Goal: Find contact information: Find contact information

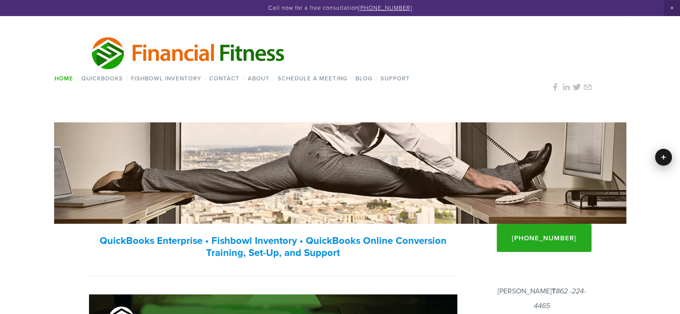
drag, startPoint x: 686, startPoint y: 55, endPoint x: 681, endPoint y: 43, distance: 12.6
click at [555, 85] on use at bounding box center [555, 88] width 4 height 8
click at [563, 88] on use at bounding box center [566, 87] width 16 height 16
click at [574, 89] on use at bounding box center [577, 87] width 16 height 16
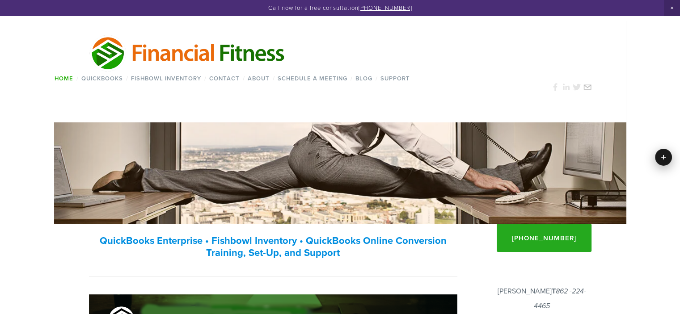
click at [585, 89] on use at bounding box center [588, 87] width 16 height 16
click at [256, 78] on link "About" at bounding box center [259, 78] width 28 height 13
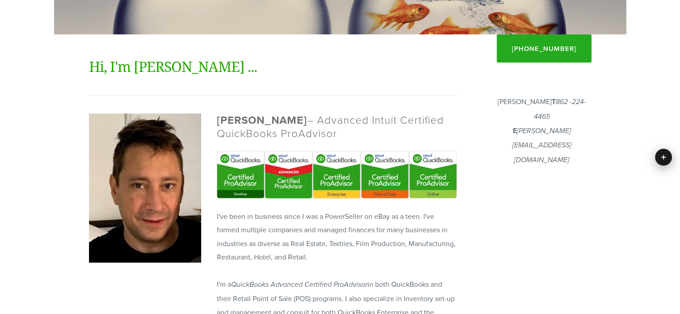
scroll to position [191, 0]
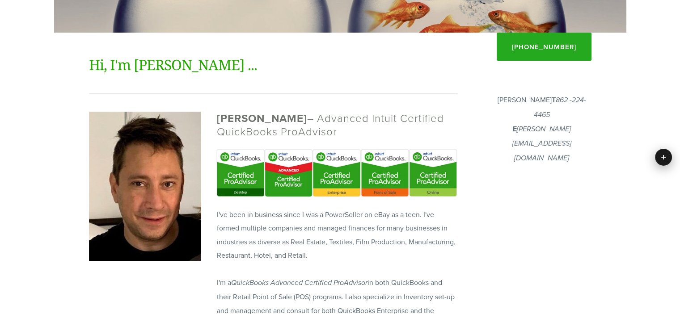
click at [680, 116] on html "Call now for a free consultation [PHONE_NUMBER] Financial Fitness Consulting Ho…" at bounding box center [340, 308] width 680 height 999
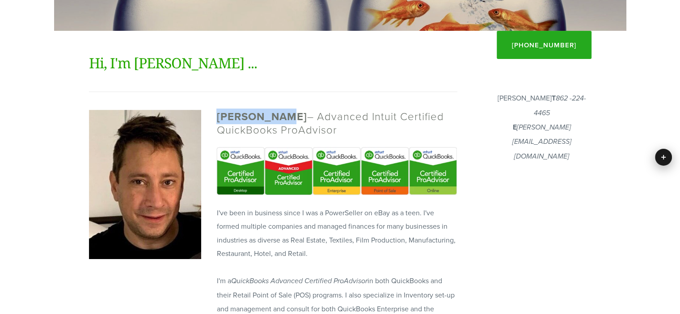
drag, startPoint x: 218, startPoint y: 113, endPoint x: 277, endPoint y: 107, distance: 59.3
click at [277, 107] on div "Joshua Klar – Advanced Intuit Certified QuickBooks ProAdvisor" at bounding box center [337, 123] width 256 height 37
copy strong "[PERSON_NAME]"
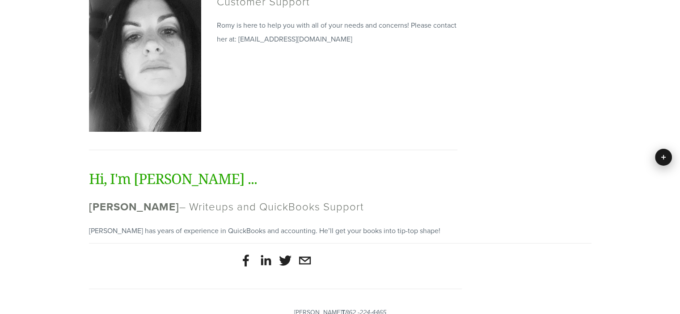
scroll to position [652, 0]
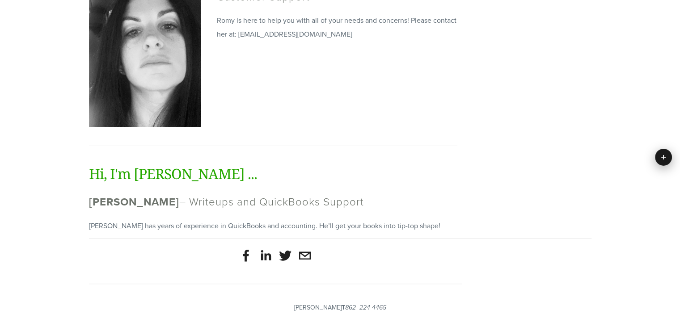
drag, startPoint x: 89, startPoint y: 203, endPoint x: 184, endPoint y: 195, distance: 96.1
click at [179, 195] on strong "Avrohom Rothman" at bounding box center [134, 202] width 90 height 16
copy strong "Avrohom Rothman"
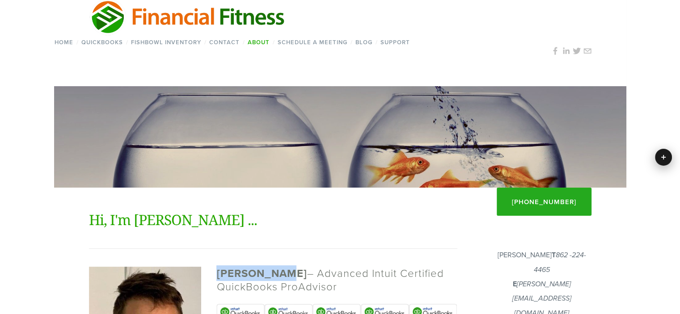
scroll to position [0, 0]
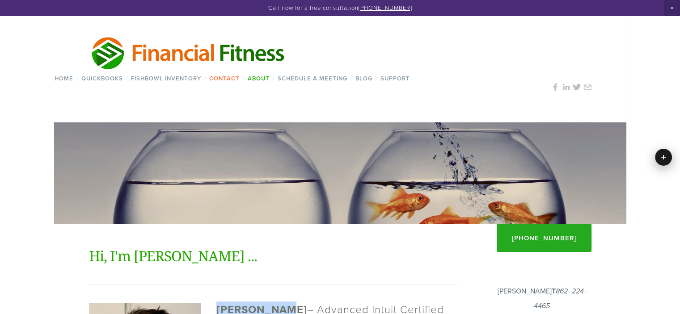
click at [232, 78] on link "Contact" at bounding box center [225, 78] width 36 height 13
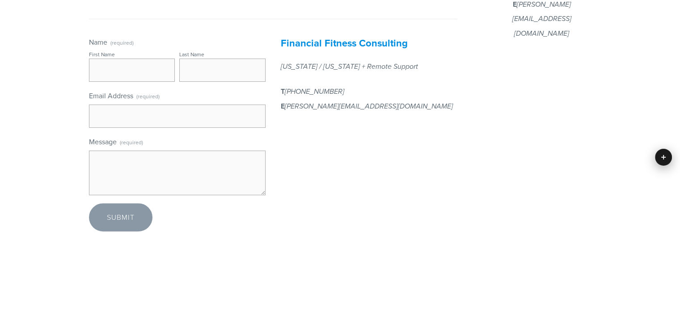
scroll to position [347, 0]
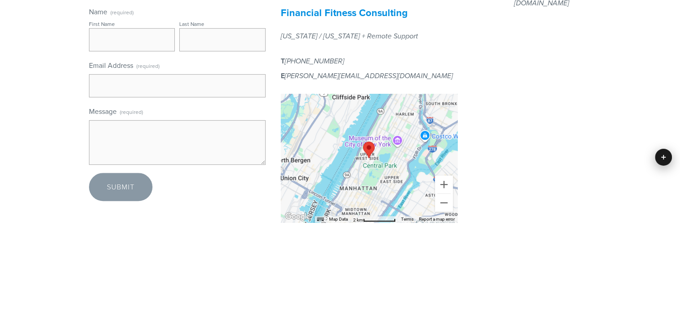
drag, startPoint x: 687, startPoint y: 52, endPoint x: 680, endPoint y: 158, distance: 106.7
click at [680, 158] on html "Call now for a free consultation [PHONE_NUMBER] Financial Fitness Consulting Ho…" at bounding box center [340, 151] width 680 height 996
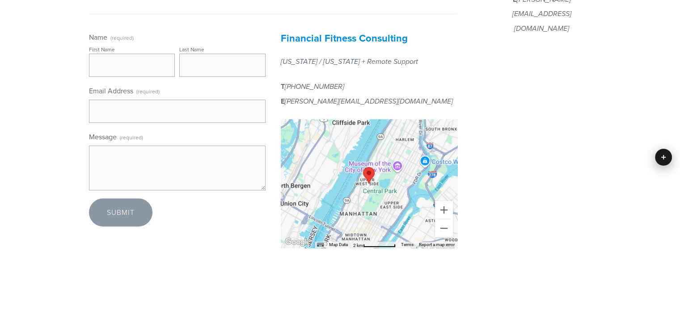
scroll to position [0, 0]
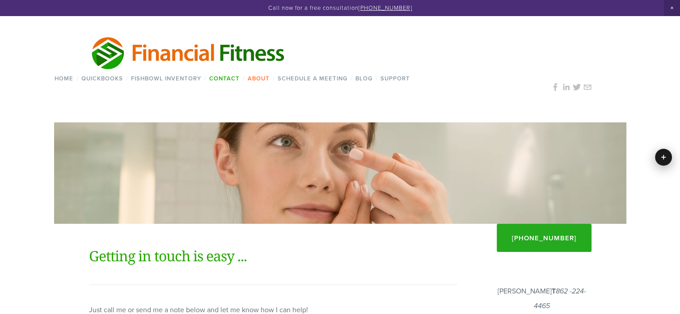
click at [266, 73] on link "About" at bounding box center [259, 78] width 28 height 13
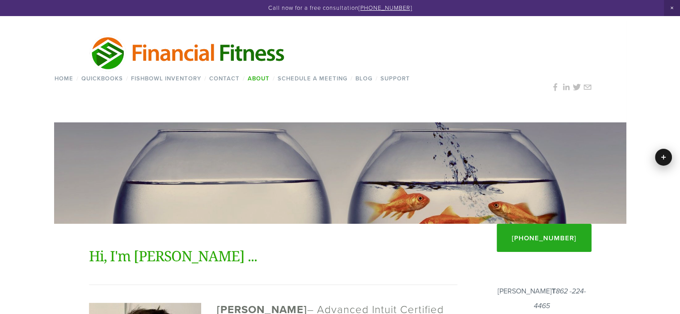
scroll to position [51, 0]
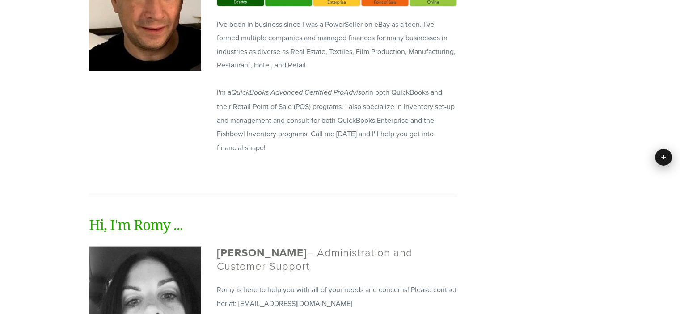
drag, startPoint x: 686, startPoint y: 66, endPoint x: 404, endPoint y: 255, distance: 338.9
click at [654, 182] on html "Call now for a free consultation [PHONE_NUMBER] Financial Fitness Consulting Ho…" at bounding box center [340, 117] width 680 height 999
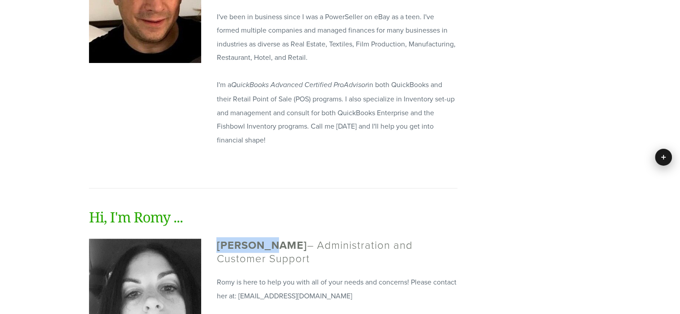
drag, startPoint x: 269, startPoint y: 246, endPoint x: 218, endPoint y: 250, distance: 50.6
click at [218, 250] on strong "Romy Klar" at bounding box center [262, 246] width 90 height 16
copy strong "Romy Klar"
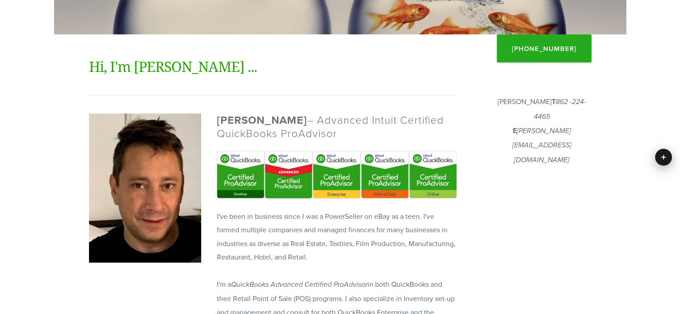
scroll to position [191, 0]
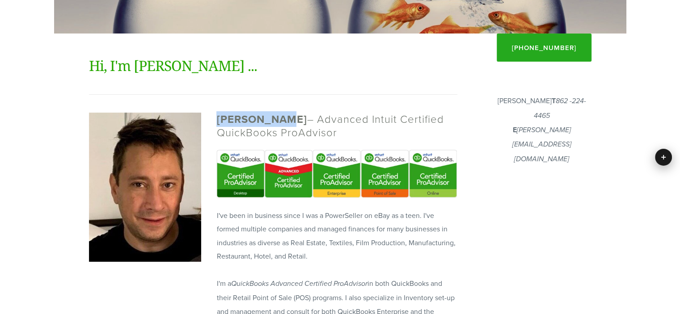
drag, startPoint x: 277, startPoint y: 120, endPoint x: 218, endPoint y: 119, distance: 59.1
click at [218, 119] on strong "[PERSON_NAME]" at bounding box center [262, 119] width 90 height 16
copy strong "[PERSON_NAME]"
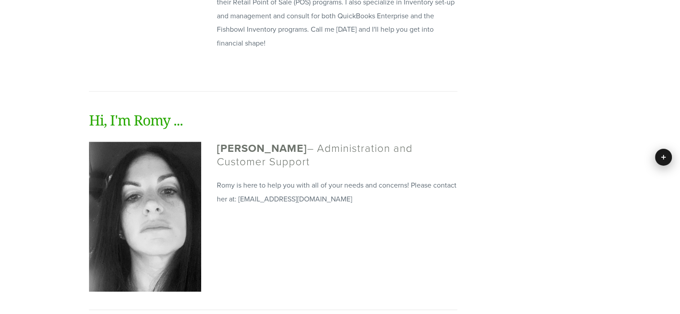
scroll to position [0, 0]
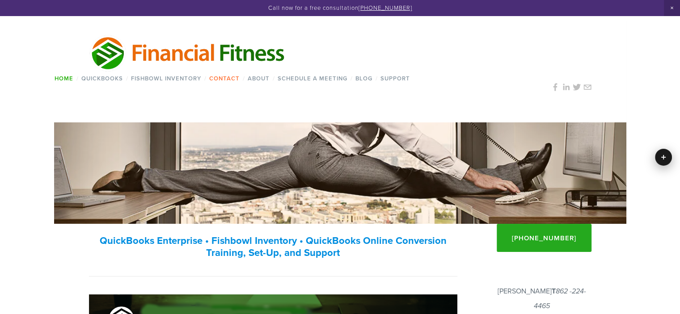
click at [221, 82] on link "Contact" at bounding box center [225, 78] width 36 height 13
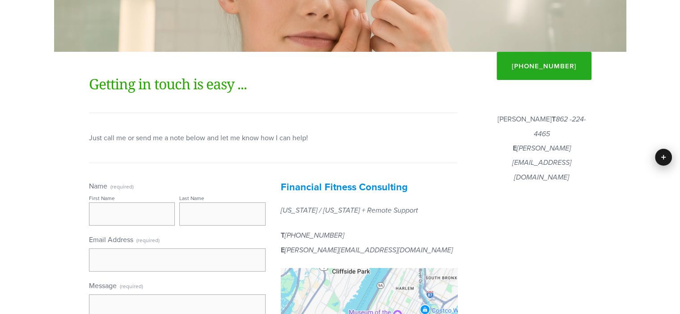
scroll to position [178, 0]
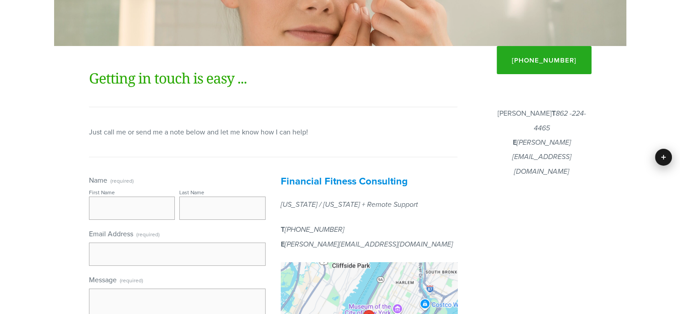
drag, startPoint x: 687, startPoint y: 68, endPoint x: 472, endPoint y: 222, distance: 264.2
click at [679, 123] on html "Call now for a free consultation [PHONE_NUMBER] Financial Fitness Consulting Ho…" at bounding box center [340, 320] width 680 height 996
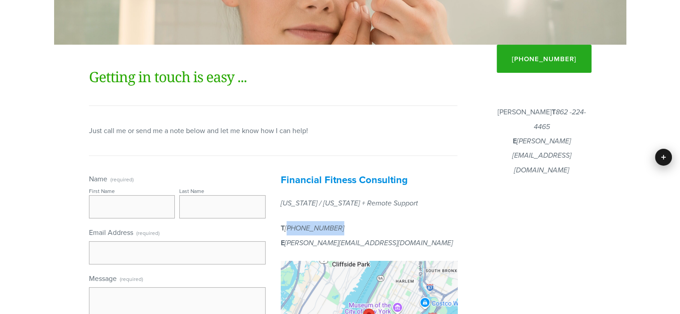
drag, startPoint x: 362, startPoint y: 227, endPoint x: 286, endPoint y: 227, distance: 75.6
click at [286, 227] on p "T [PHONE_NUMBER] E [PERSON_NAME][EMAIL_ADDRESS][DOMAIN_NAME]" at bounding box center [369, 235] width 177 height 29
copy em "[PHONE_NUMBER]"
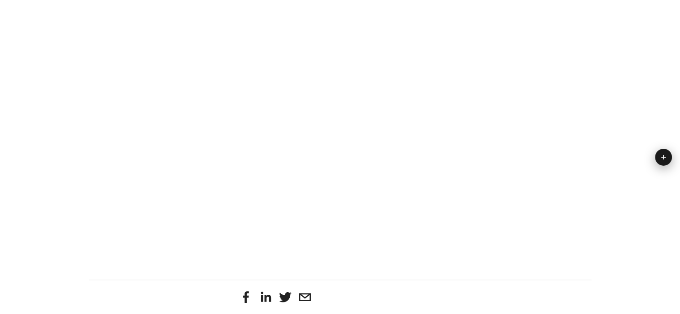
scroll to position [662, 0]
